Goal: Information Seeking & Learning: Learn about a topic

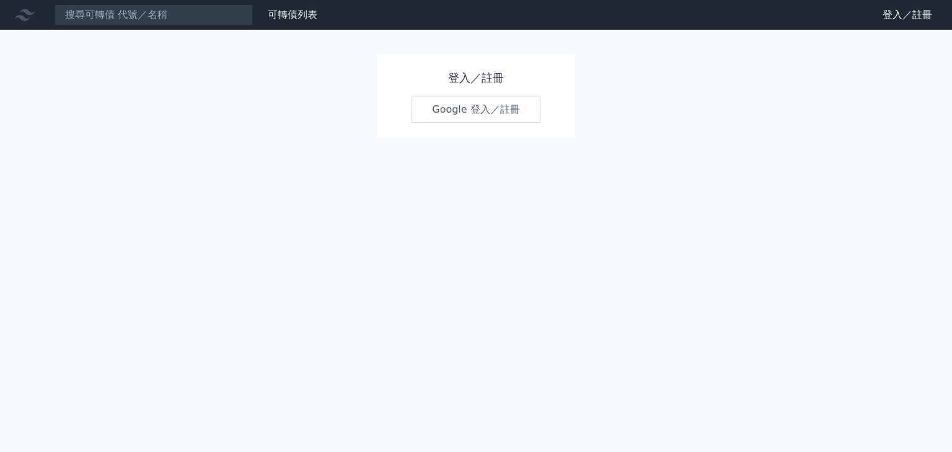
click at [492, 107] on link "Google 登入／註冊" at bounding box center [475, 110] width 129 height 26
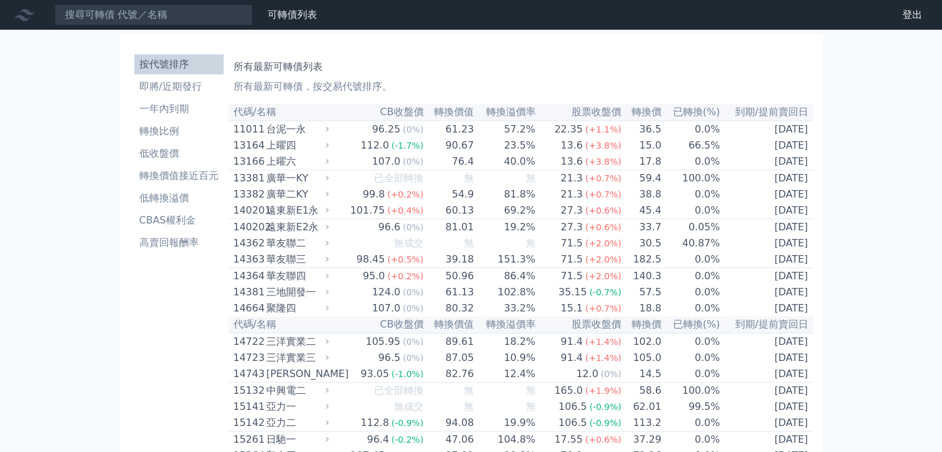
click at [413, 116] on th "CB收盤價" at bounding box center [378, 112] width 92 height 17
click at [403, 112] on th "CB收盤價" at bounding box center [378, 112] width 92 height 17
click at [178, 151] on li "低收盤價" at bounding box center [178, 153] width 89 height 15
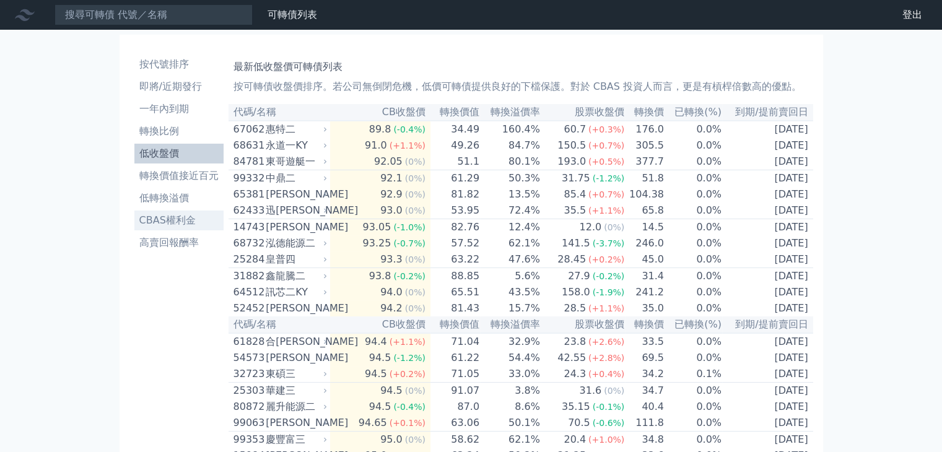
click at [195, 223] on li "CBAS權利金" at bounding box center [178, 220] width 89 height 15
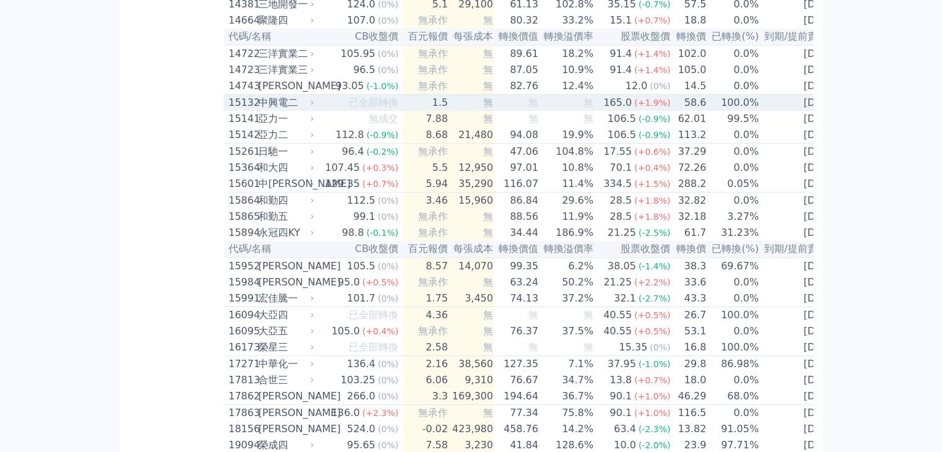
scroll to position [310, 0]
